Goal: Information Seeking & Learning: Understand process/instructions

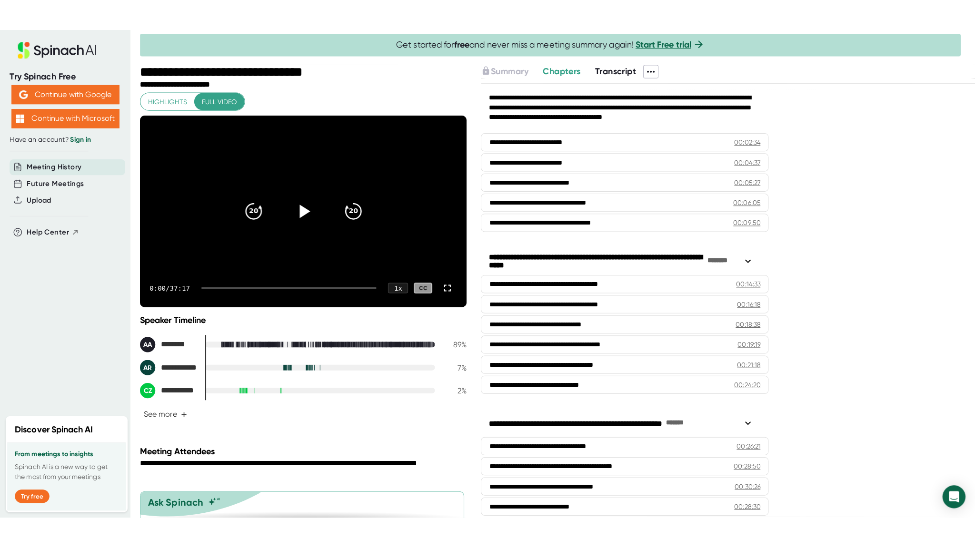
scroll to position [222, 0]
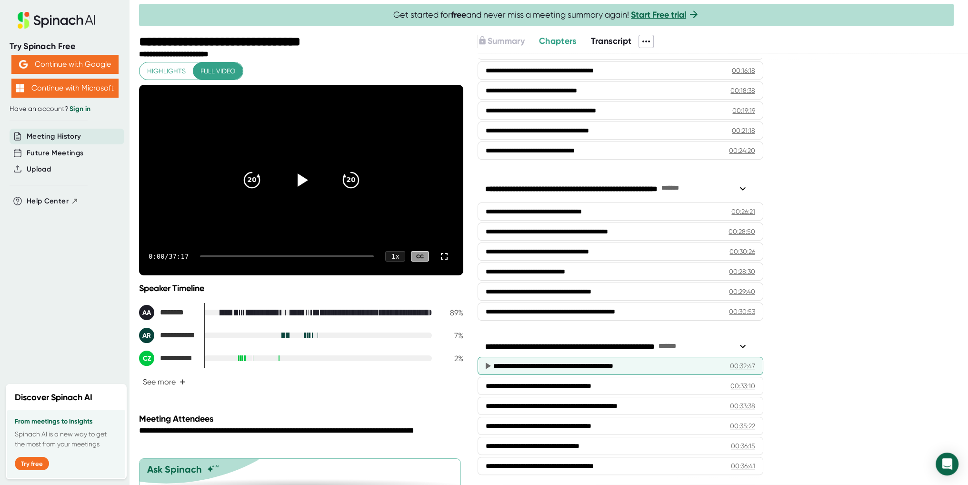
click at [569, 362] on div "**********" at bounding box center [604, 366] width 223 height 10
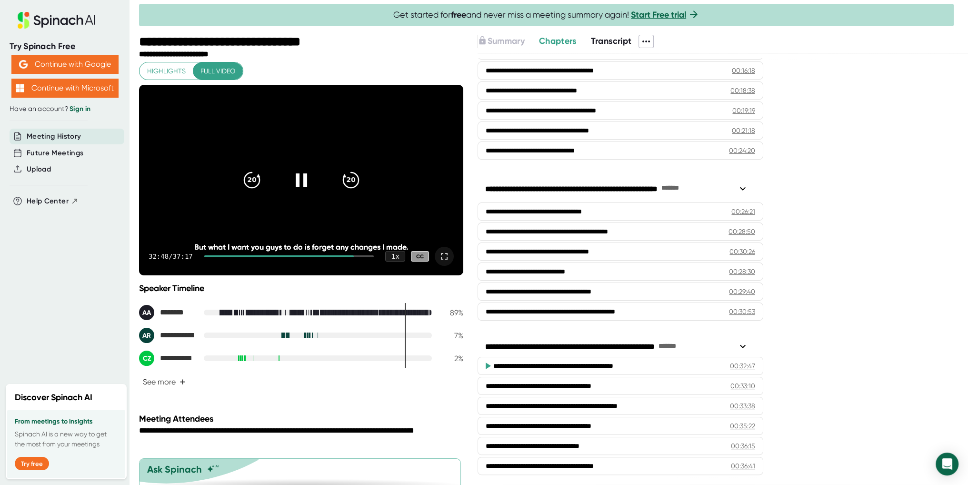
click at [439, 256] on icon at bounding box center [443, 255] width 11 height 11
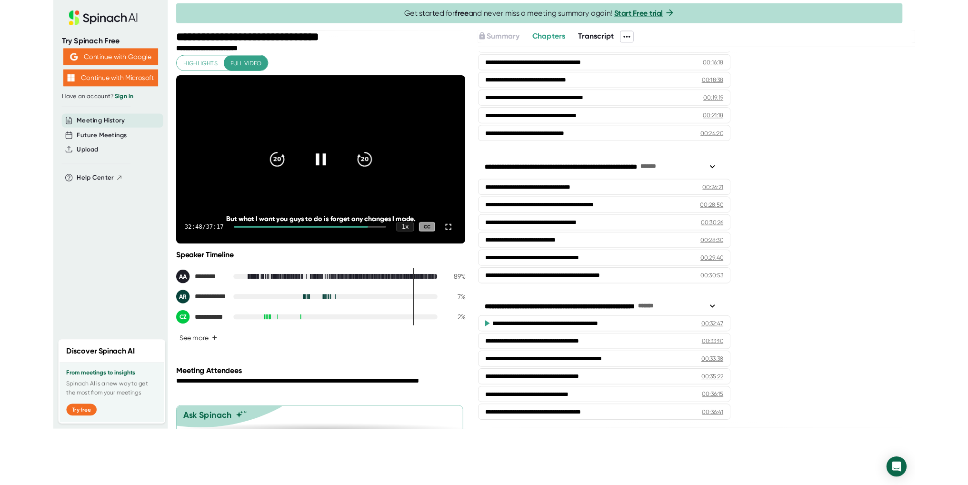
scroll to position [158, 0]
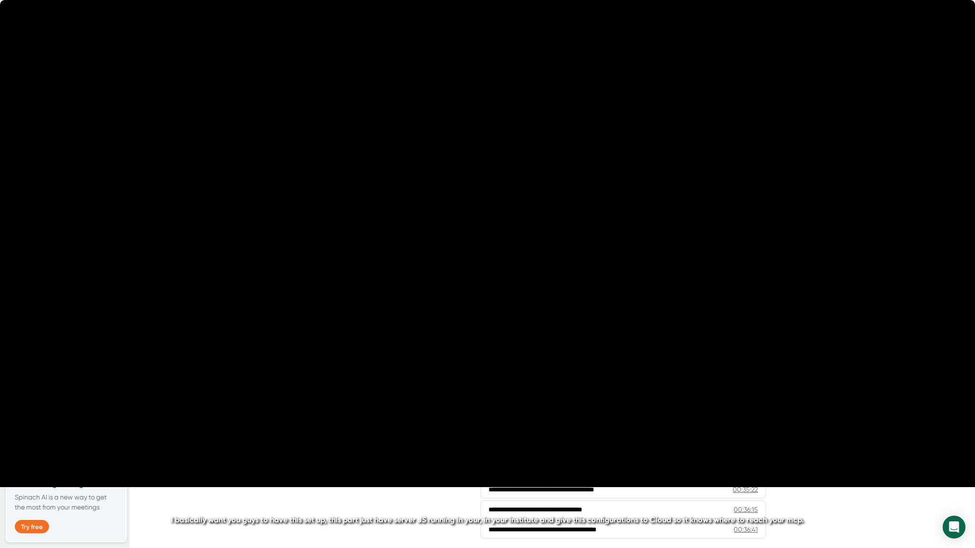
click at [578, 330] on video at bounding box center [487, 243] width 975 height 487
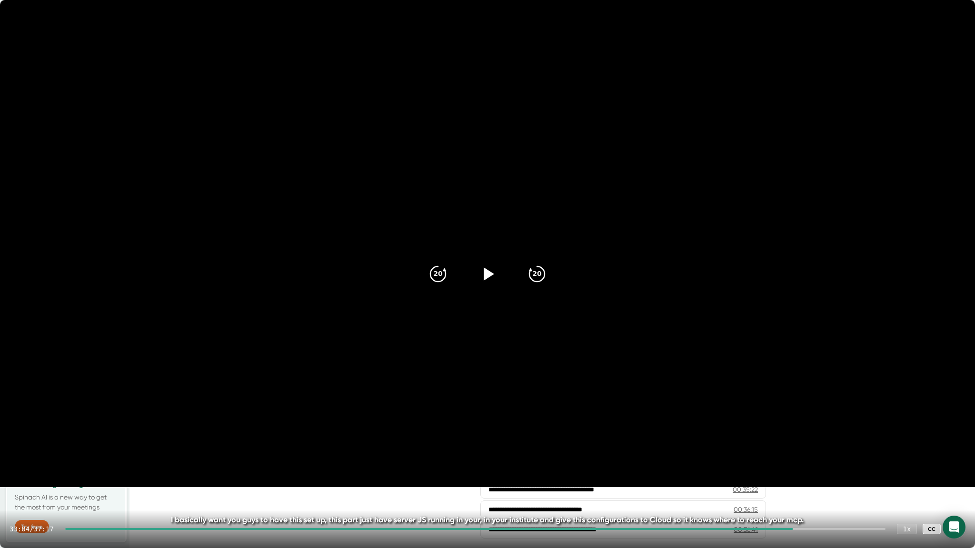
click at [956, 484] on icon at bounding box center [955, 529] width 11 height 11
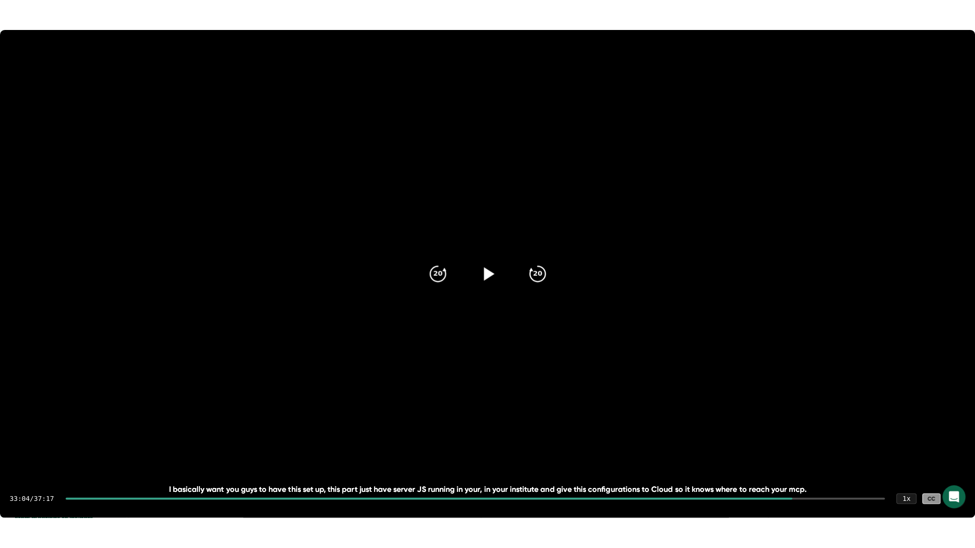
scroll to position [222, 0]
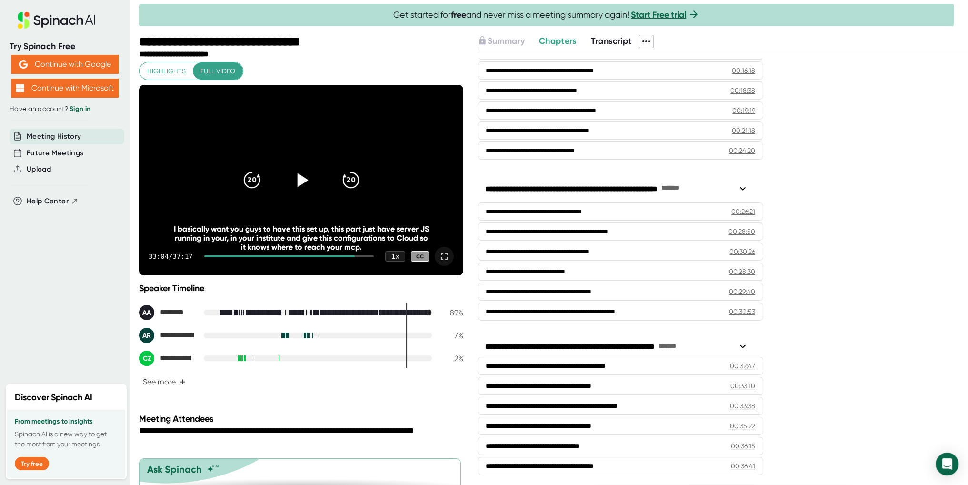
click at [304, 183] on icon at bounding box center [301, 180] width 24 height 24
click at [443, 256] on div at bounding box center [444, 256] width 19 height 19
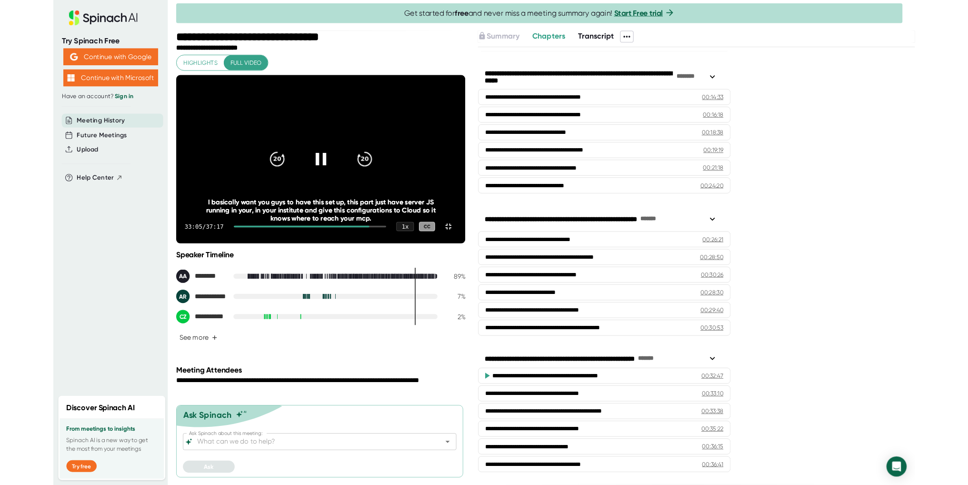
scroll to position [158, 0]
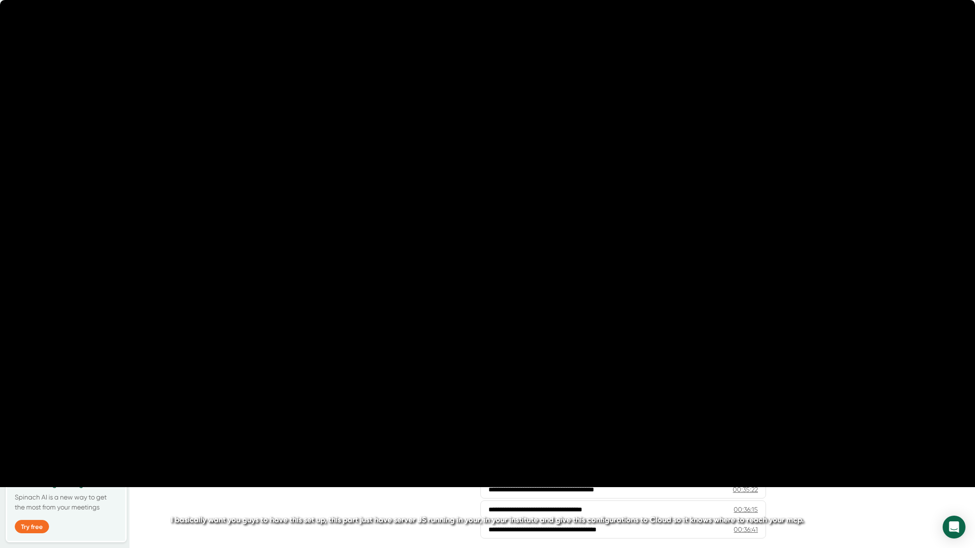
click at [622, 214] on video at bounding box center [487, 243] width 975 height 487
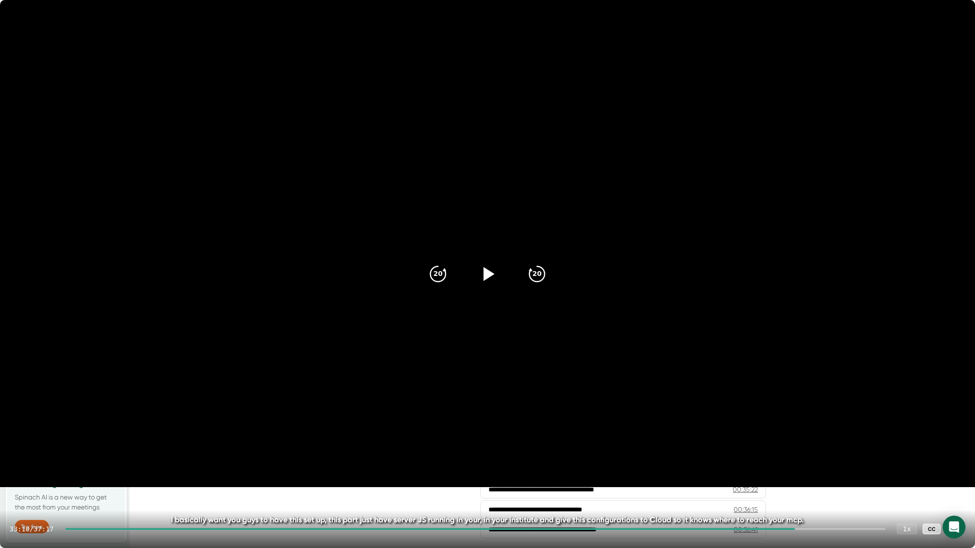
click at [950, 484] on div at bounding box center [955, 529] width 19 height 19
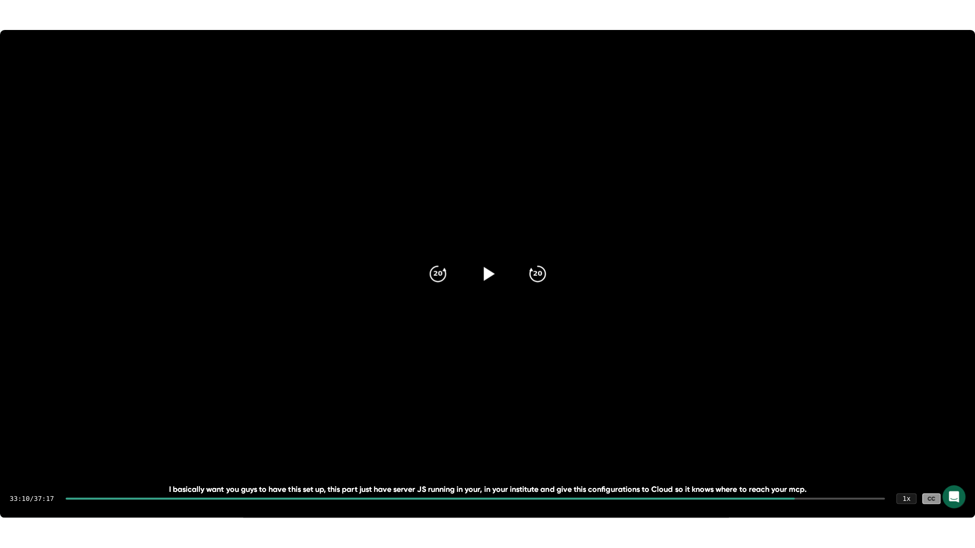
scroll to position [222, 0]
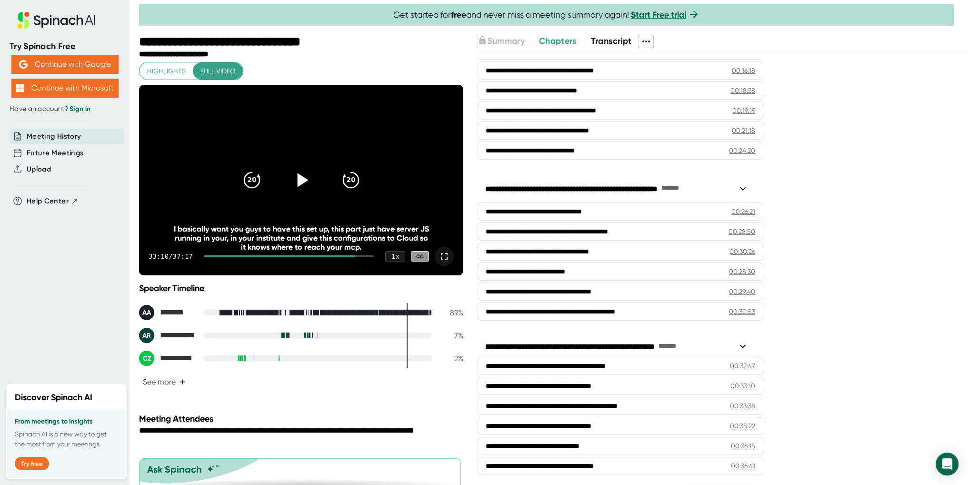
click at [438, 253] on icon at bounding box center [443, 255] width 11 height 11
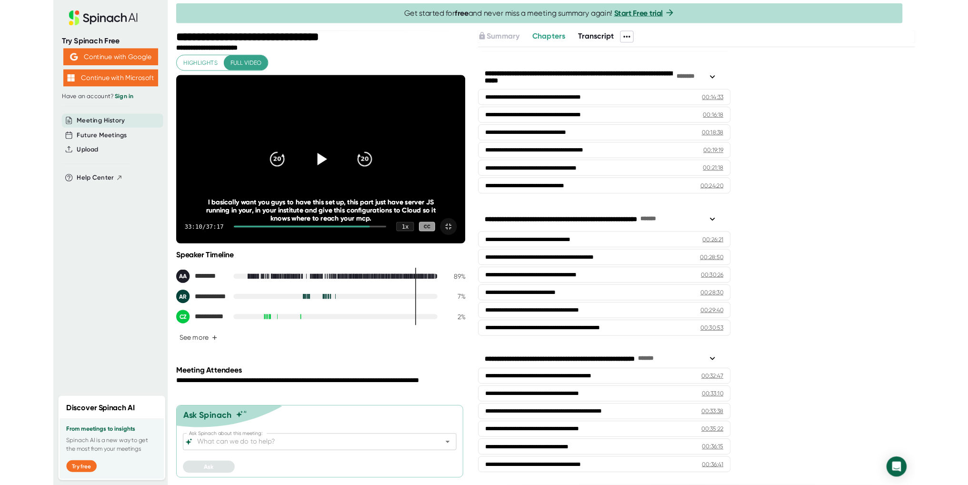
scroll to position [158, 0]
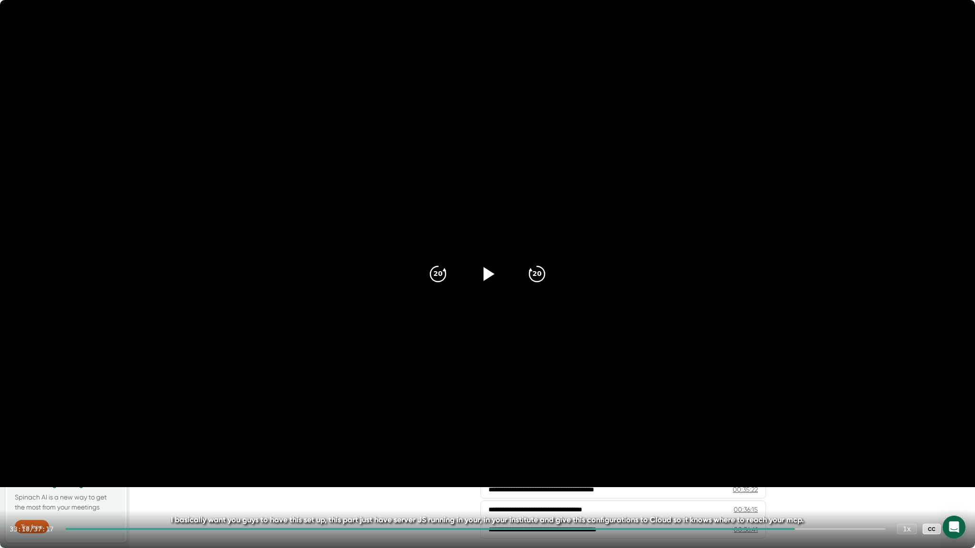
click at [682, 251] on video at bounding box center [487, 243] width 975 height 487
click at [794, 484] on div at bounding box center [437, 529] width 744 height 2
click at [781, 484] on div at bounding box center [429, 529] width 728 height 2
click at [765, 484] on div "And we're getting that conversations from Cloud, not from extension this time f…" at bounding box center [488, 520] width 780 height 9
click at [755, 484] on div "32:35 / 37:17 1 x CC" at bounding box center [487, 529] width 975 height 38
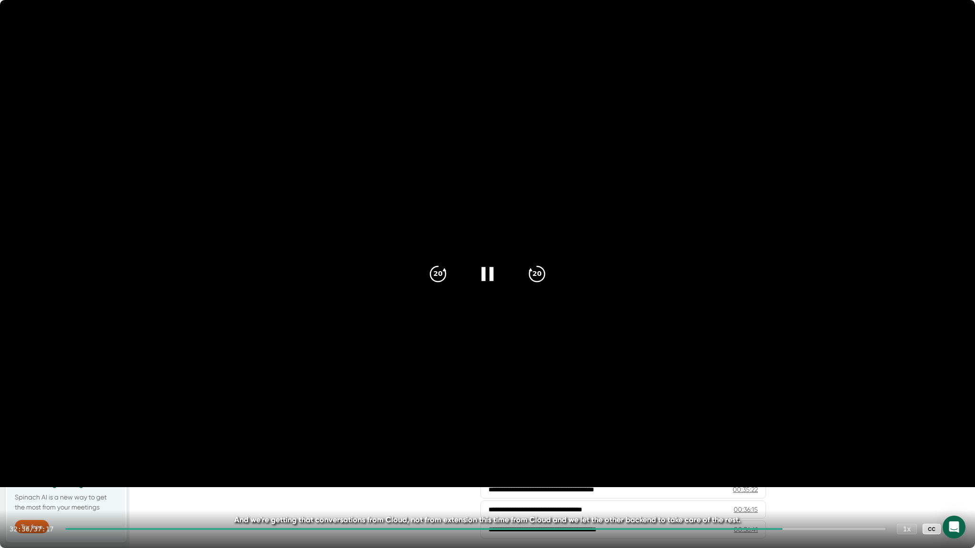
click at [755, 484] on div "32:36 / 37:17 1 x CC" at bounding box center [487, 529] width 975 height 38
click at [755, 484] on div at bounding box center [424, 529] width 718 height 2
click at [720, 484] on div at bounding box center [410, 529] width 690 height 2
click at [684, 484] on div at bounding box center [392, 529] width 655 height 2
click at [437, 275] on icon "20" at bounding box center [438, 274] width 24 height 24
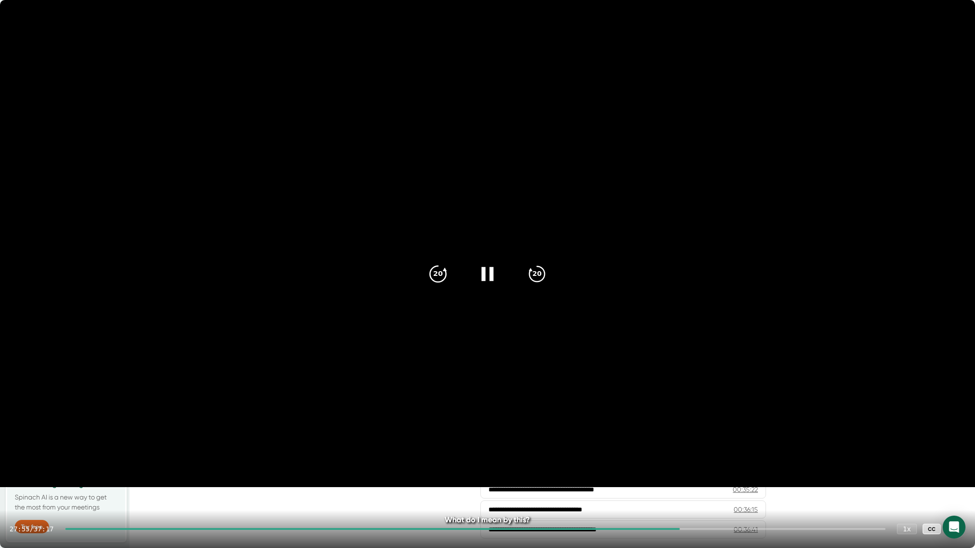
click at [440, 272] on icon "20" at bounding box center [438, 274] width 24 height 24
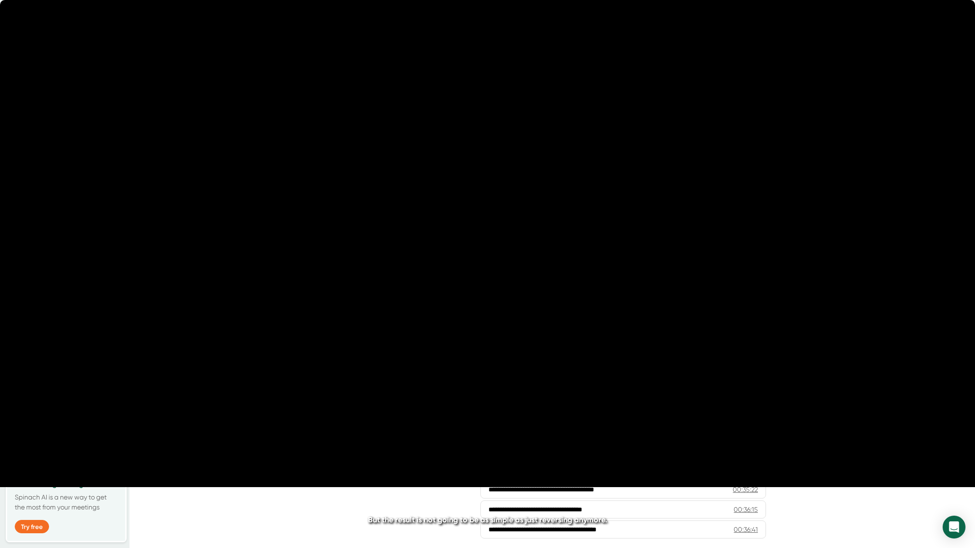
click at [440, 272] on icon "20" at bounding box center [438, 274] width 24 height 24
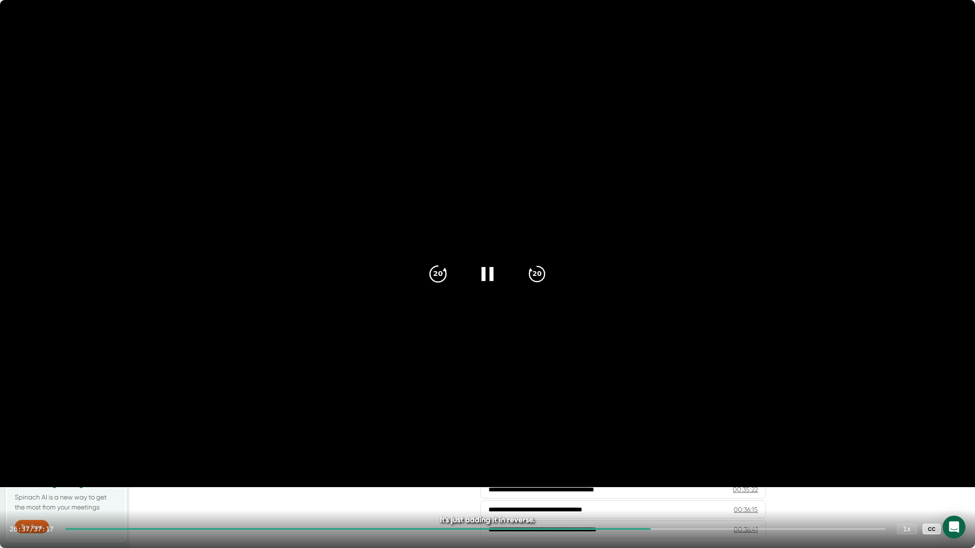
click at [431, 275] on icon "20" at bounding box center [438, 274] width 24 height 24
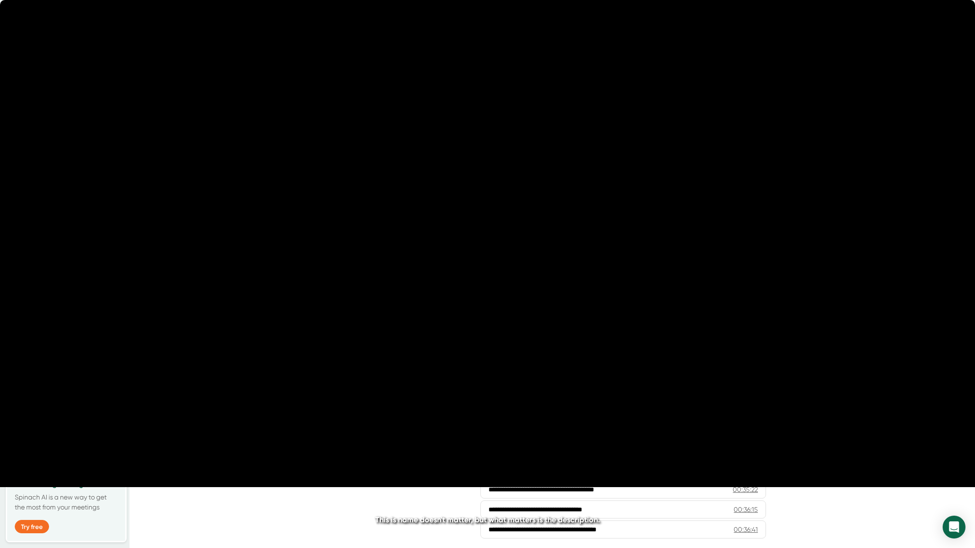
click at [431, 275] on icon "20" at bounding box center [438, 274] width 24 height 24
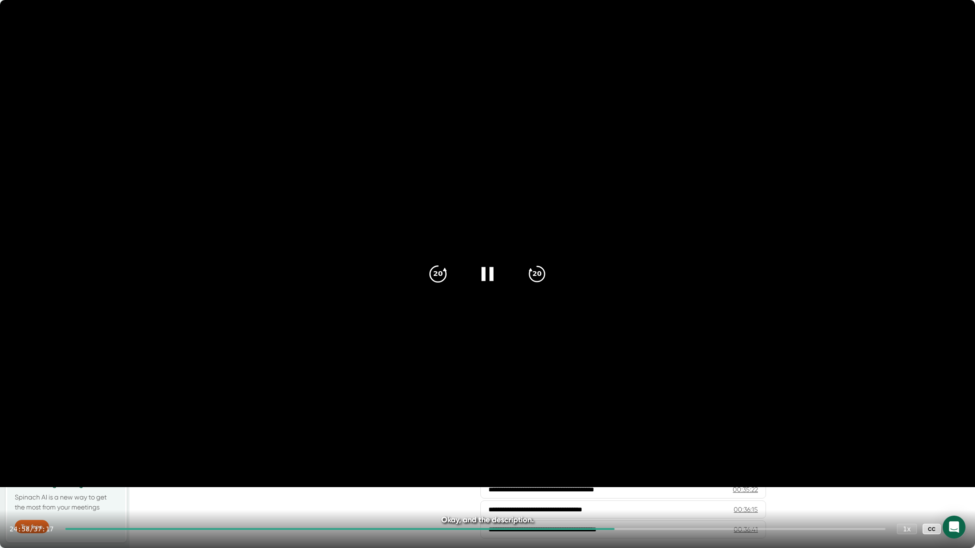
click at [436, 275] on icon "20" at bounding box center [438, 274] width 24 height 24
click at [438, 276] on icon "20" at bounding box center [438, 274] width 24 height 24
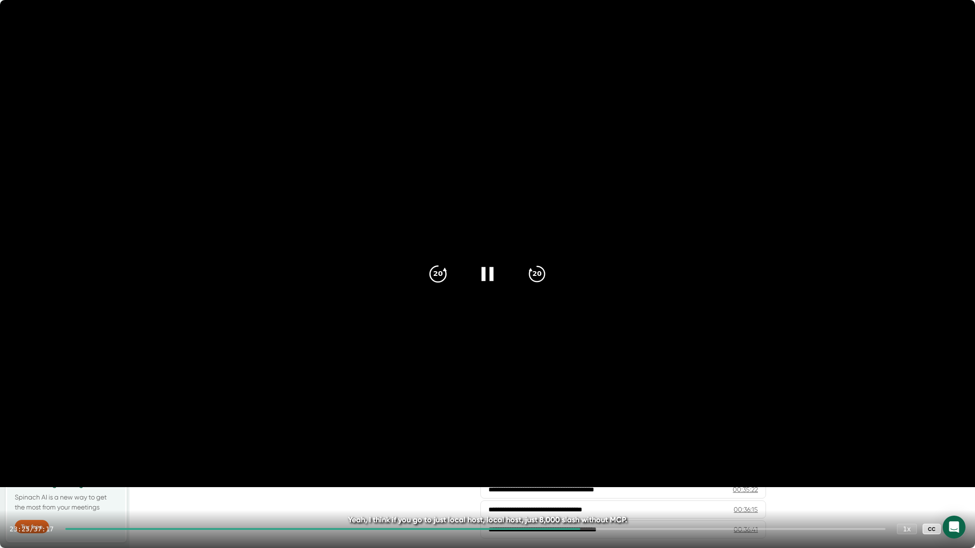
click at [433, 276] on icon "20" at bounding box center [438, 274] width 24 height 24
click at [432, 278] on icon "20" at bounding box center [438, 274] width 24 height 24
click at [435, 276] on icon "20" at bounding box center [438, 274] width 24 height 24
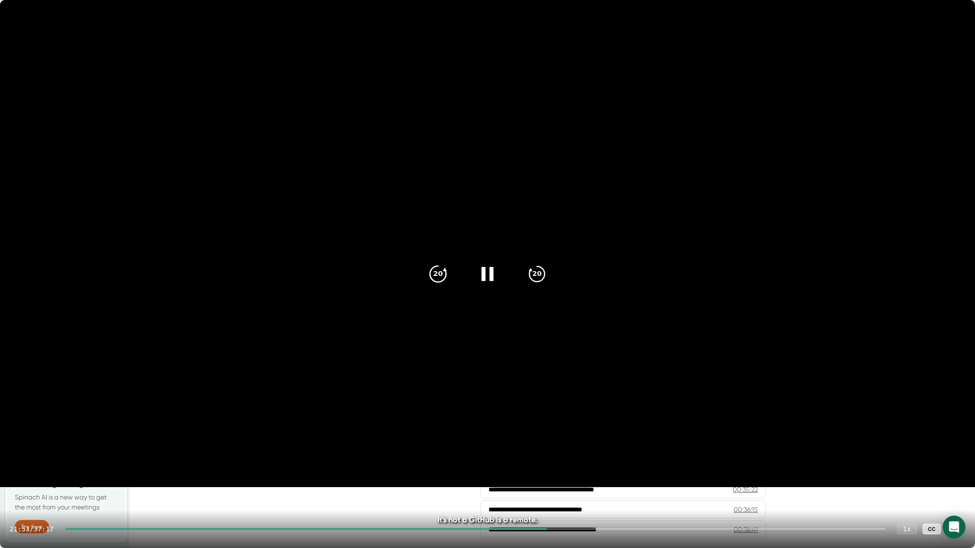
click at [435, 276] on icon "20" at bounding box center [438, 274] width 24 height 24
click at [956, 484] on icon at bounding box center [955, 529] width 11 height 11
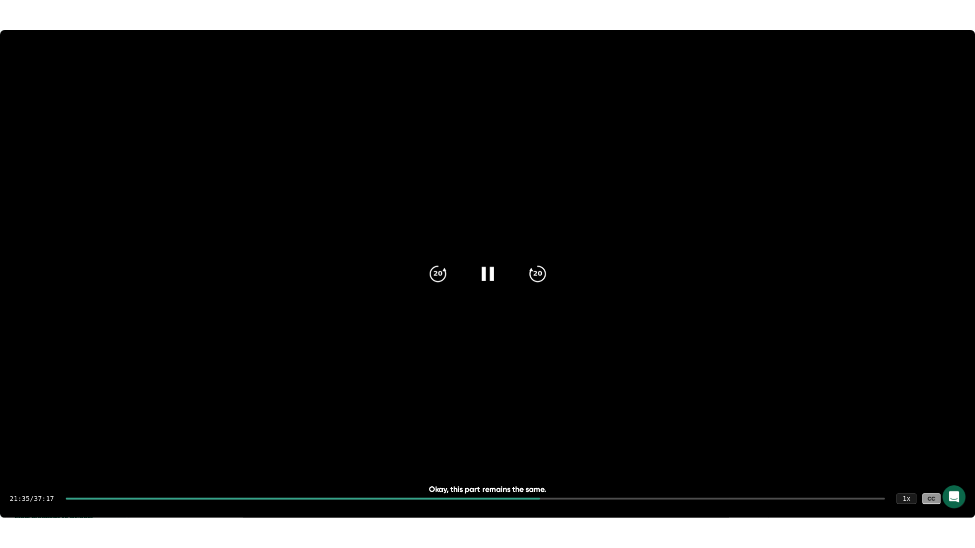
scroll to position [222, 0]
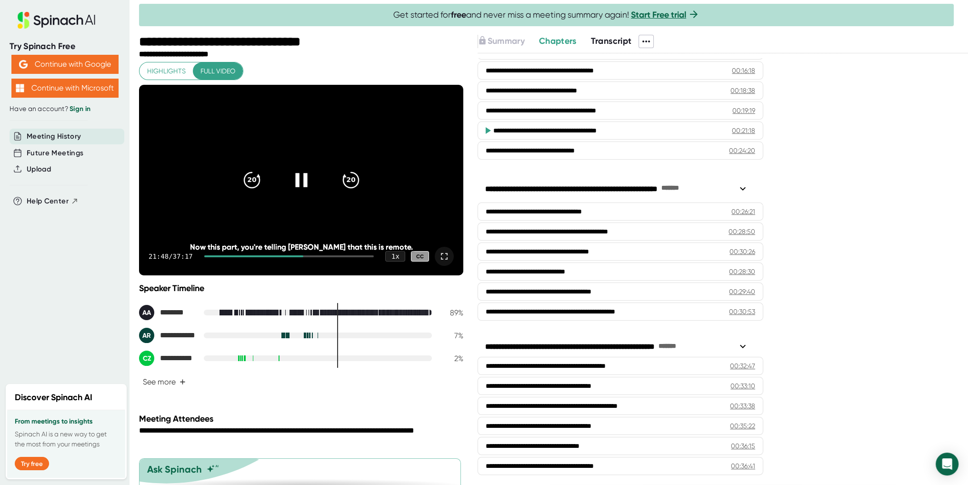
click at [438, 258] on icon at bounding box center [443, 255] width 11 height 11
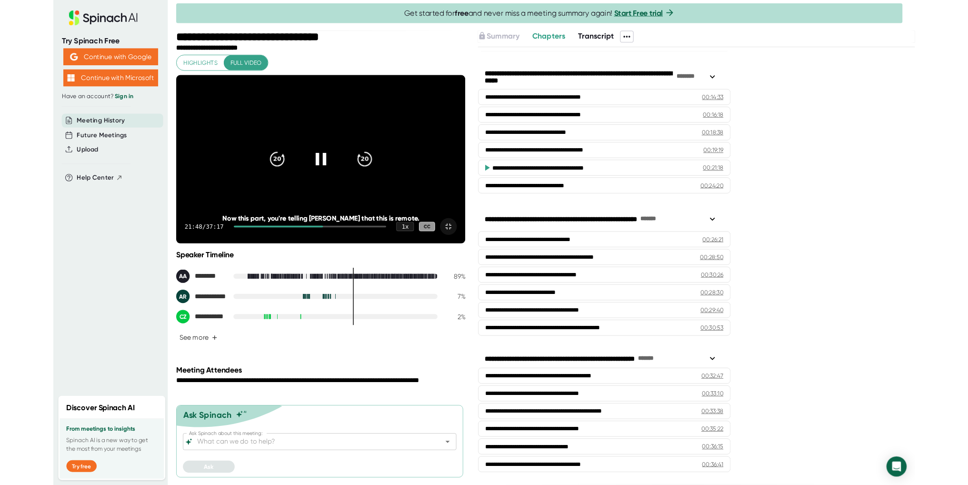
scroll to position [158, 0]
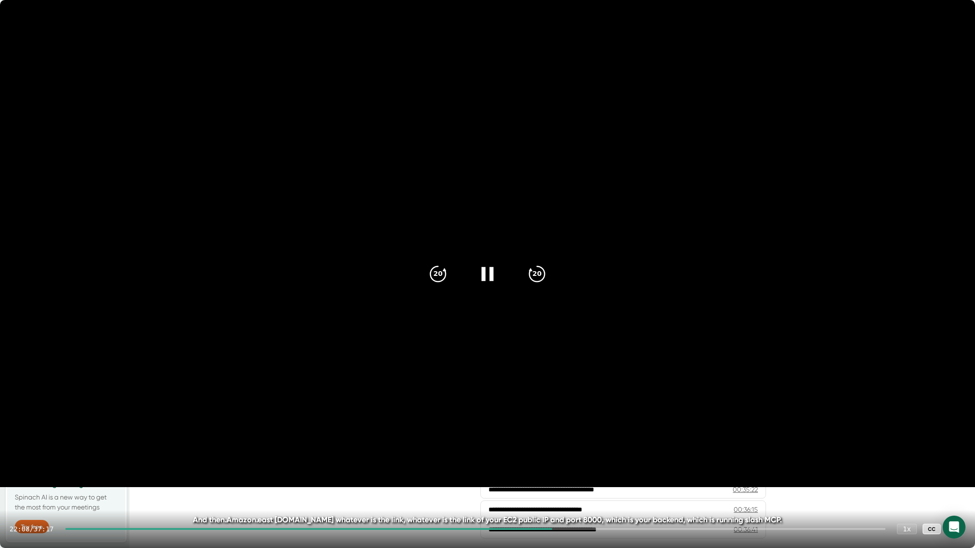
click at [956, 484] on icon at bounding box center [955, 529] width 11 height 11
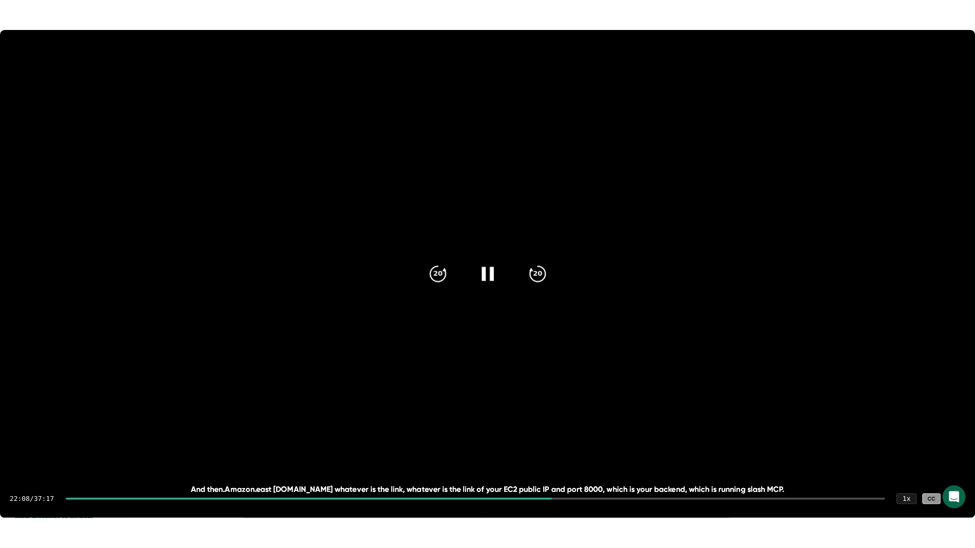
scroll to position [222, 0]
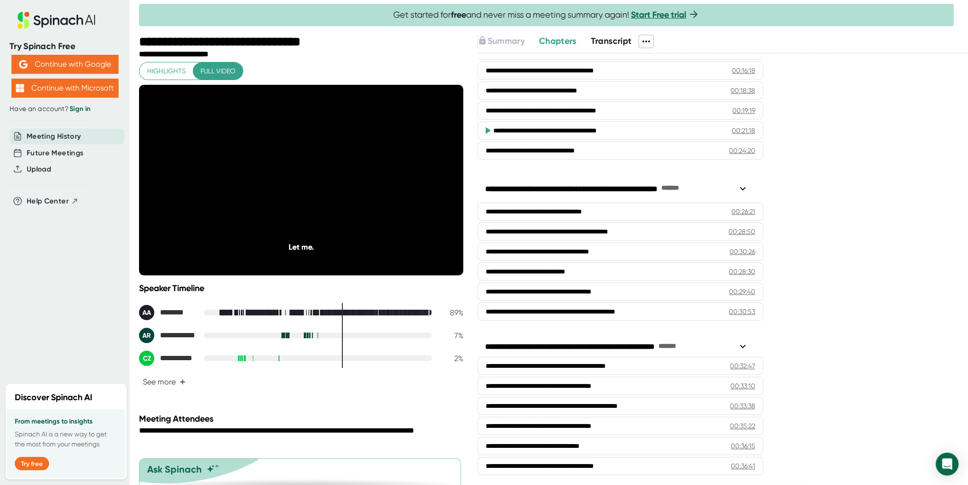
click at [427, 389] on div "**********" at bounding box center [301, 232] width 324 height 340
click at [438, 260] on icon at bounding box center [443, 255] width 11 height 11
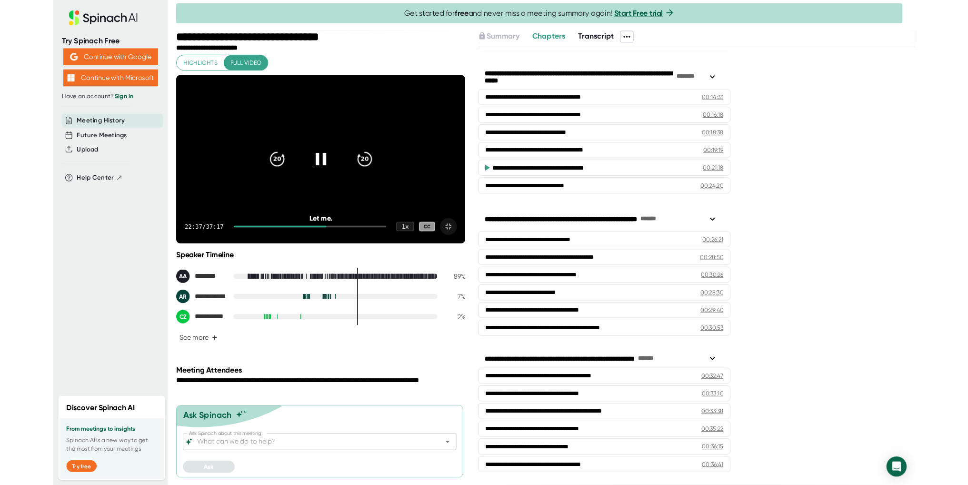
scroll to position [158, 0]
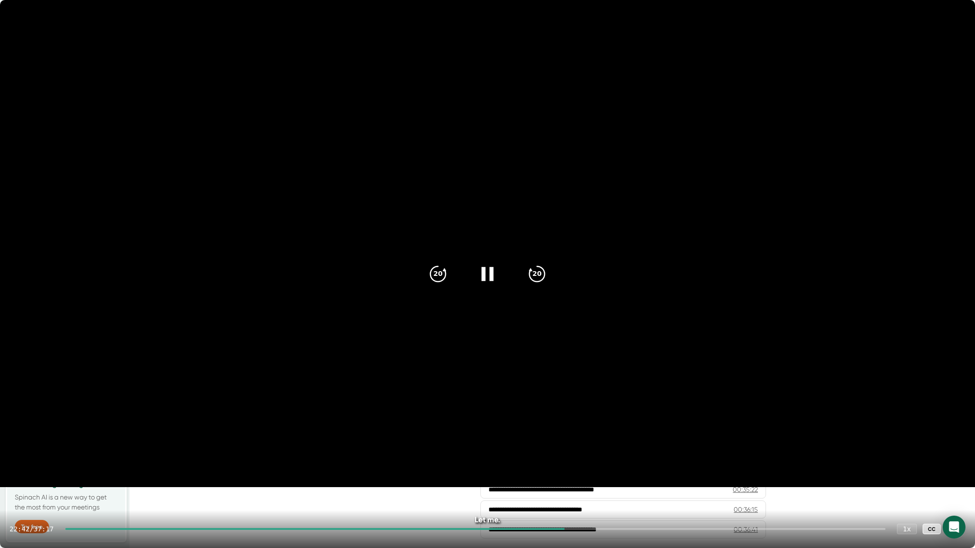
click at [954, 484] on icon at bounding box center [955, 529] width 11 height 11
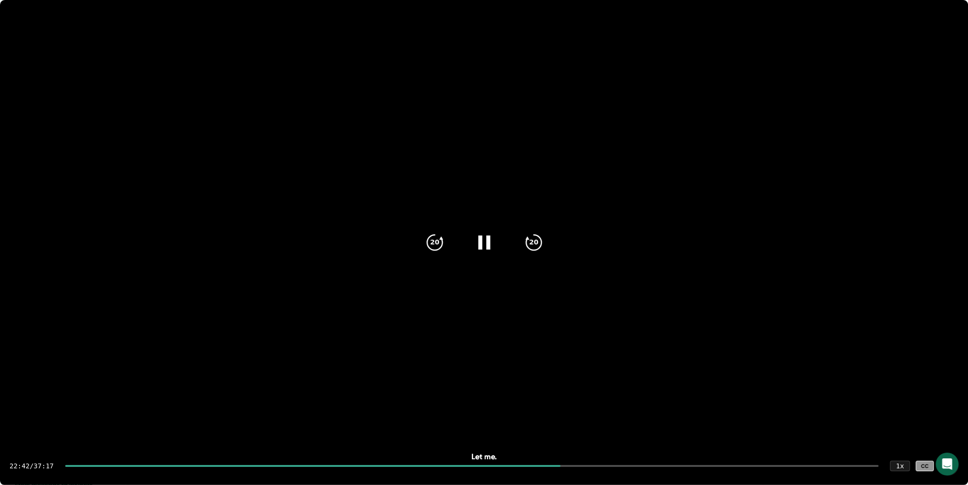
scroll to position [222, 0]
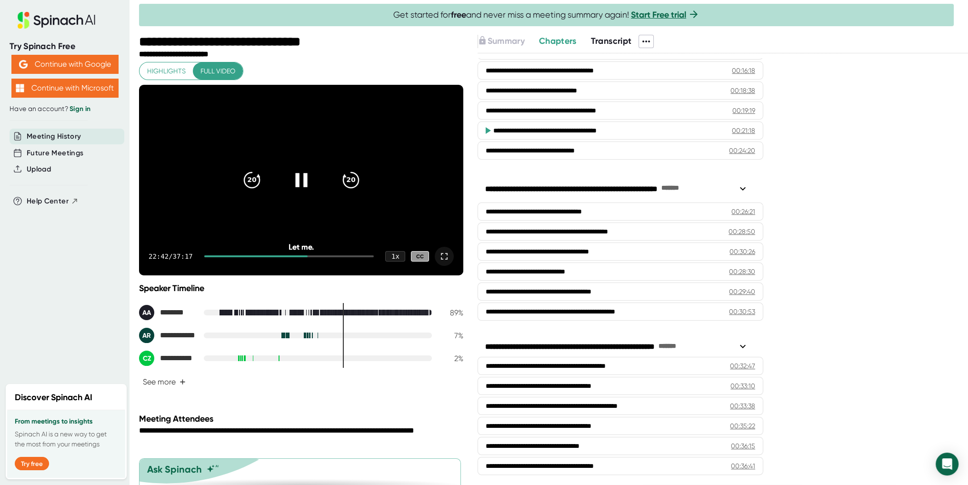
click at [367, 204] on video at bounding box center [301, 180] width 324 height 190
